Goal: Book appointment/travel/reservation

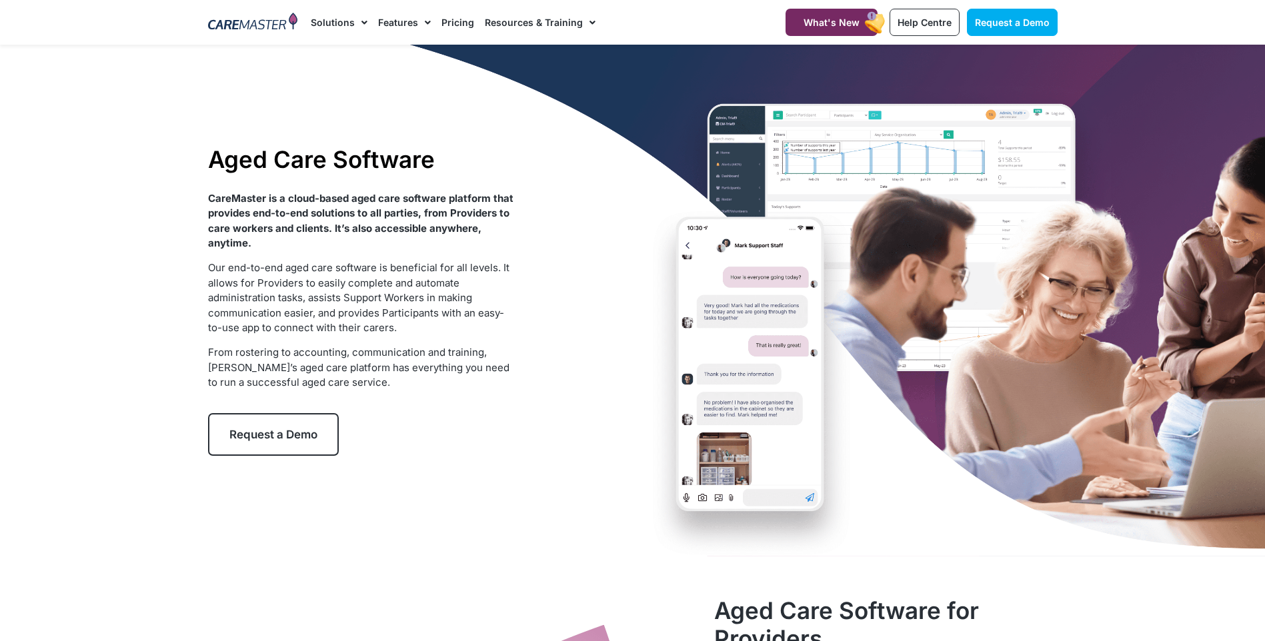
click at [257, 442] on link "Request a Demo" at bounding box center [273, 434] width 131 height 43
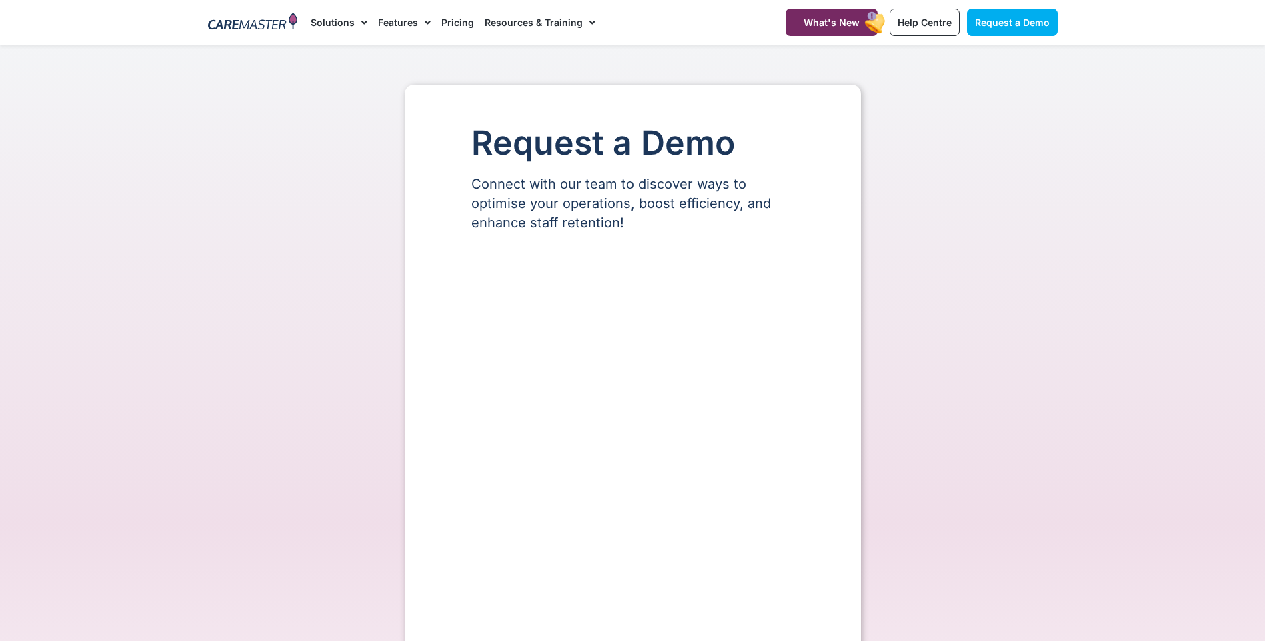
select select "**"
